Goal: Transaction & Acquisition: Purchase product/service

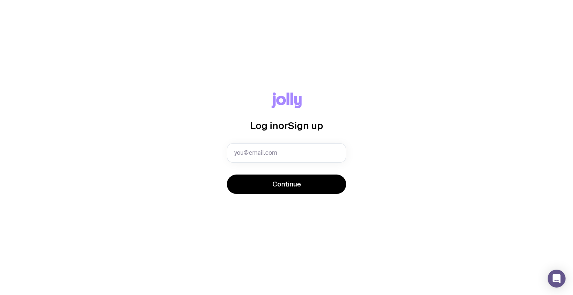
type input "0468561179"
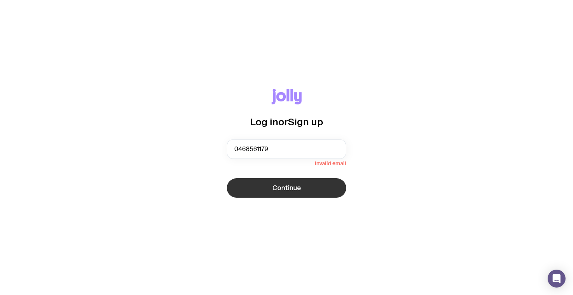
click at [289, 193] on button "Continue" at bounding box center [286, 187] width 119 height 19
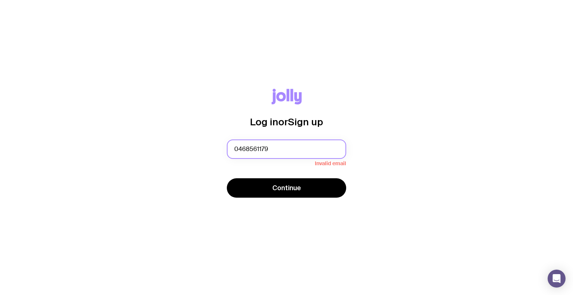
drag, startPoint x: 283, startPoint y: 153, endPoint x: 199, endPoint y: 157, distance: 83.6
click at [199, 157] on div "Log in or Sign up 0468561179 Invalid email Continue" at bounding box center [286, 148] width 537 height 118
type input "[EMAIL_ADDRESS][DOMAIN_NAME]"
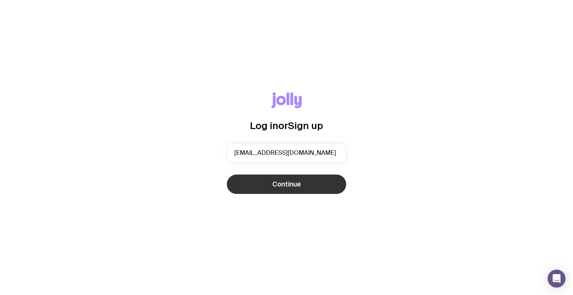
click at [290, 183] on span "Continue" at bounding box center [286, 184] width 29 height 9
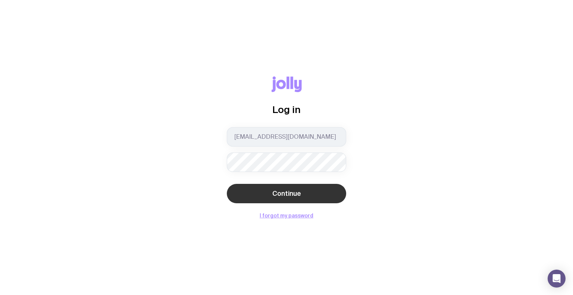
click at [287, 191] on span "Continue" at bounding box center [286, 193] width 29 height 9
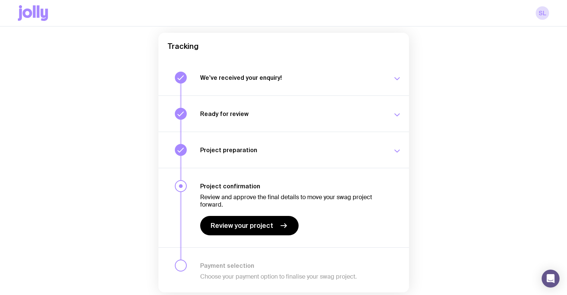
scroll to position [92, 0]
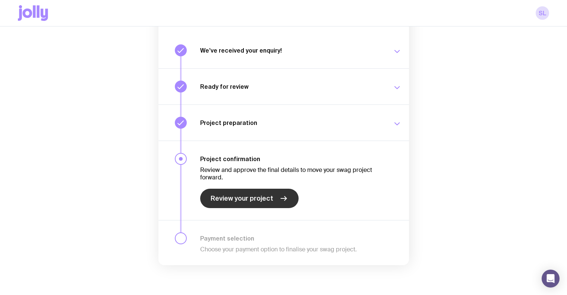
click at [261, 197] on span "Review your project" at bounding box center [242, 198] width 63 height 9
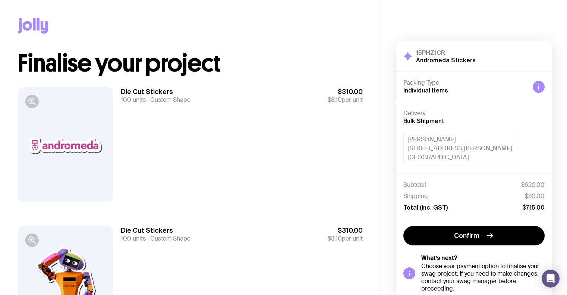
scroll to position [72, 0]
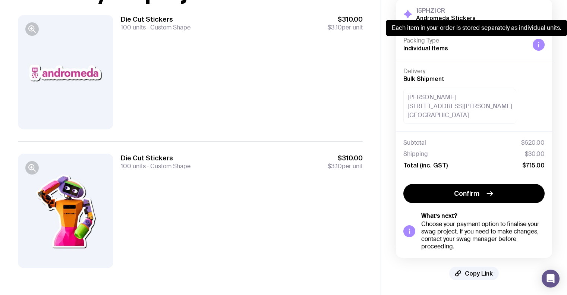
click at [539, 48] on div at bounding box center [539, 45] width 12 height 12
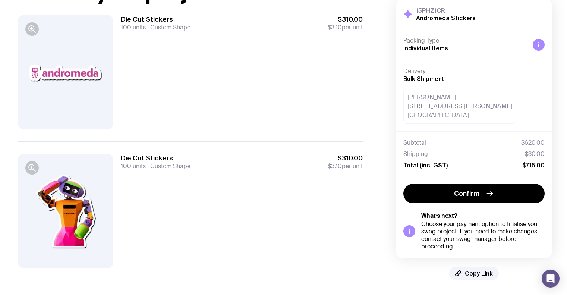
click at [540, 45] on icon at bounding box center [539, 45] width 6 height 6
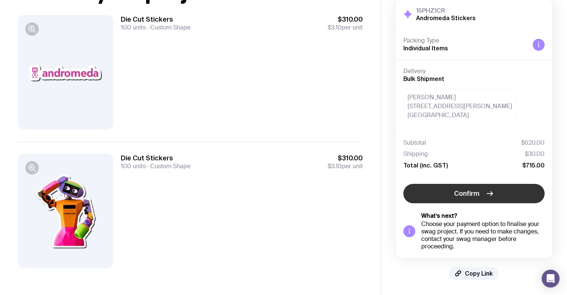
click at [465, 191] on span "Confirm" at bounding box center [466, 193] width 25 height 9
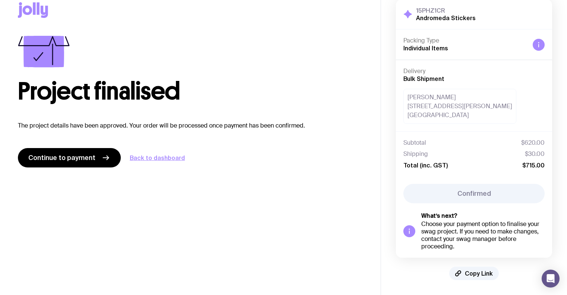
scroll to position [15, 0]
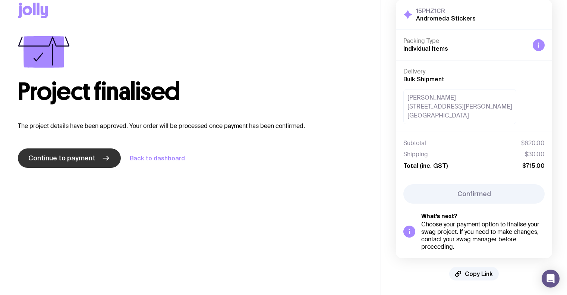
click at [58, 153] on link "Continue to payment" at bounding box center [69, 157] width 103 height 19
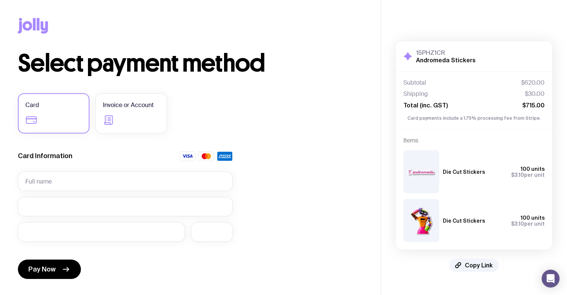
scroll to position [25, 0]
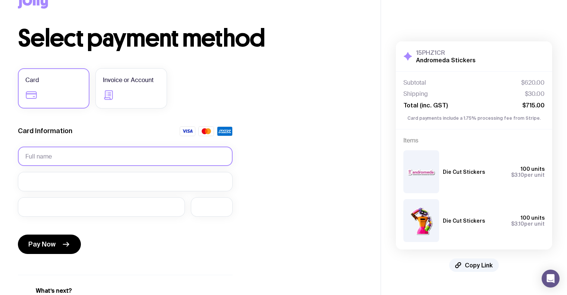
click at [80, 150] on input "text" at bounding box center [125, 156] width 215 height 19
type input "[PERSON_NAME]"
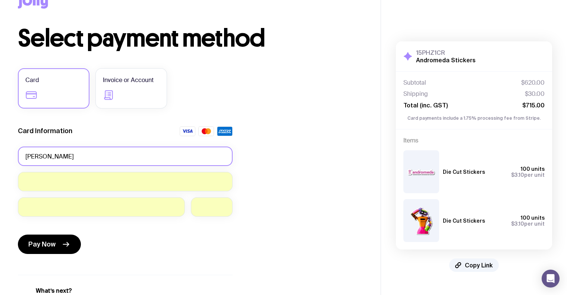
drag, startPoint x: 135, startPoint y: 157, endPoint x: 1, endPoint y: 152, distance: 134.3
click at [1, 152] on div "Copy Link Select payment method Card Invoice or Account Card Information [PERSO…" at bounding box center [190, 156] width 381 height 362
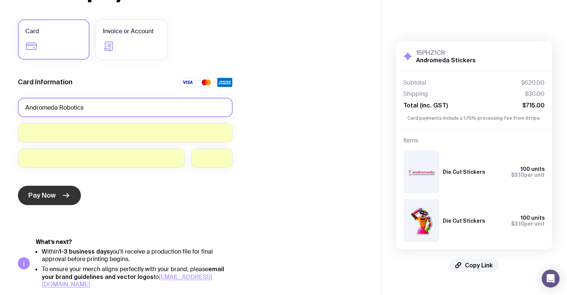
type input "Andromeda Robotics"
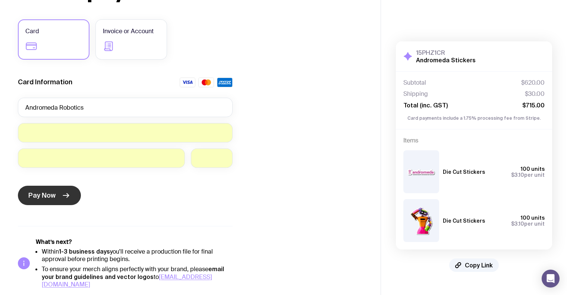
click at [63, 195] on icon "submit" at bounding box center [66, 195] width 6 height 0
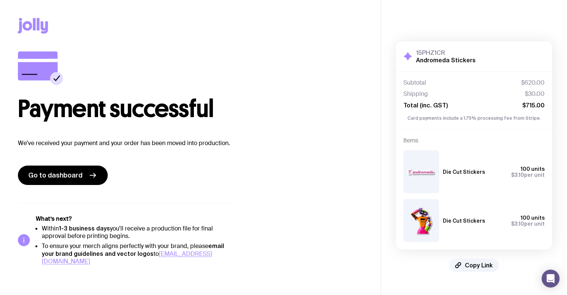
scroll to position [0, 0]
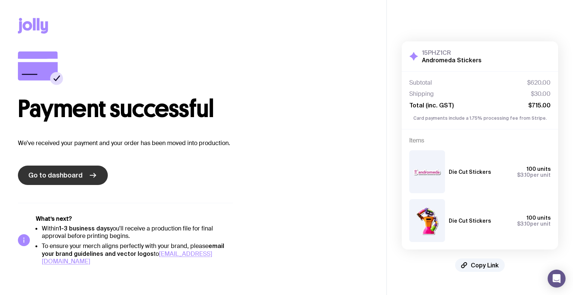
click at [61, 178] on span "Go to dashboard" at bounding box center [55, 175] width 54 height 9
